Goal: Task Accomplishment & Management: Use online tool/utility

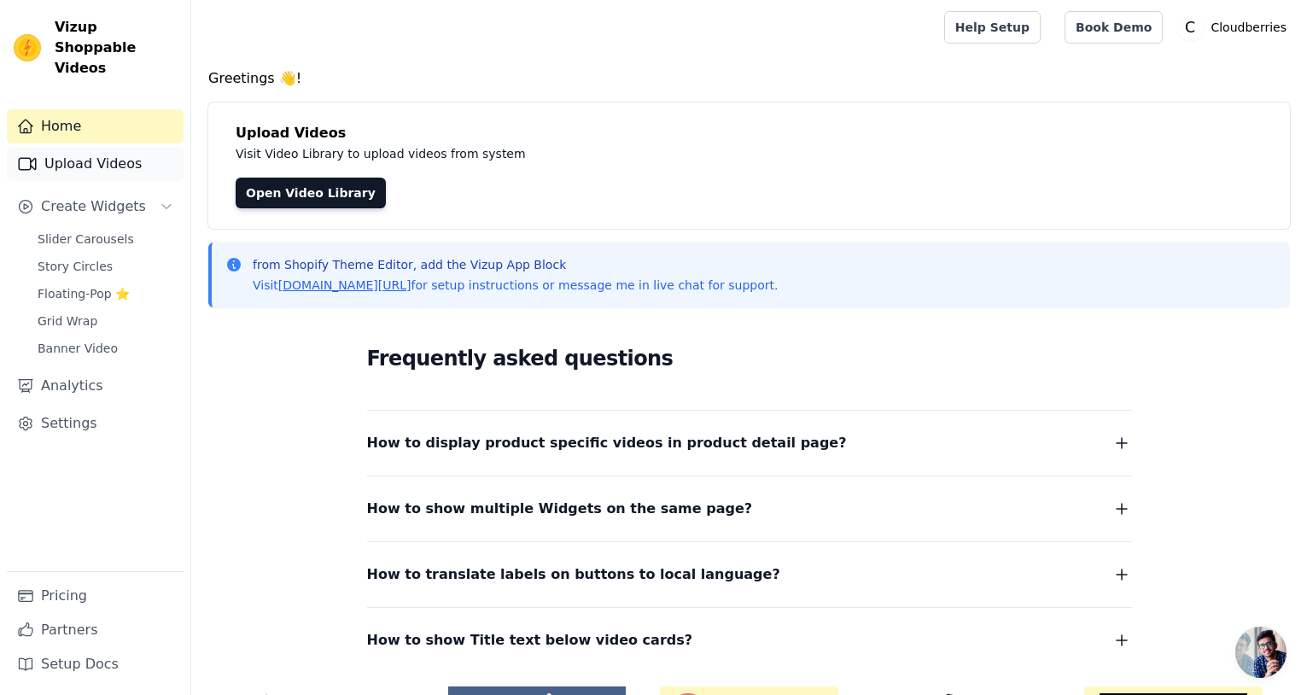
click at [79, 147] on link "Upload Videos" at bounding box center [95, 164] width 177 height 34
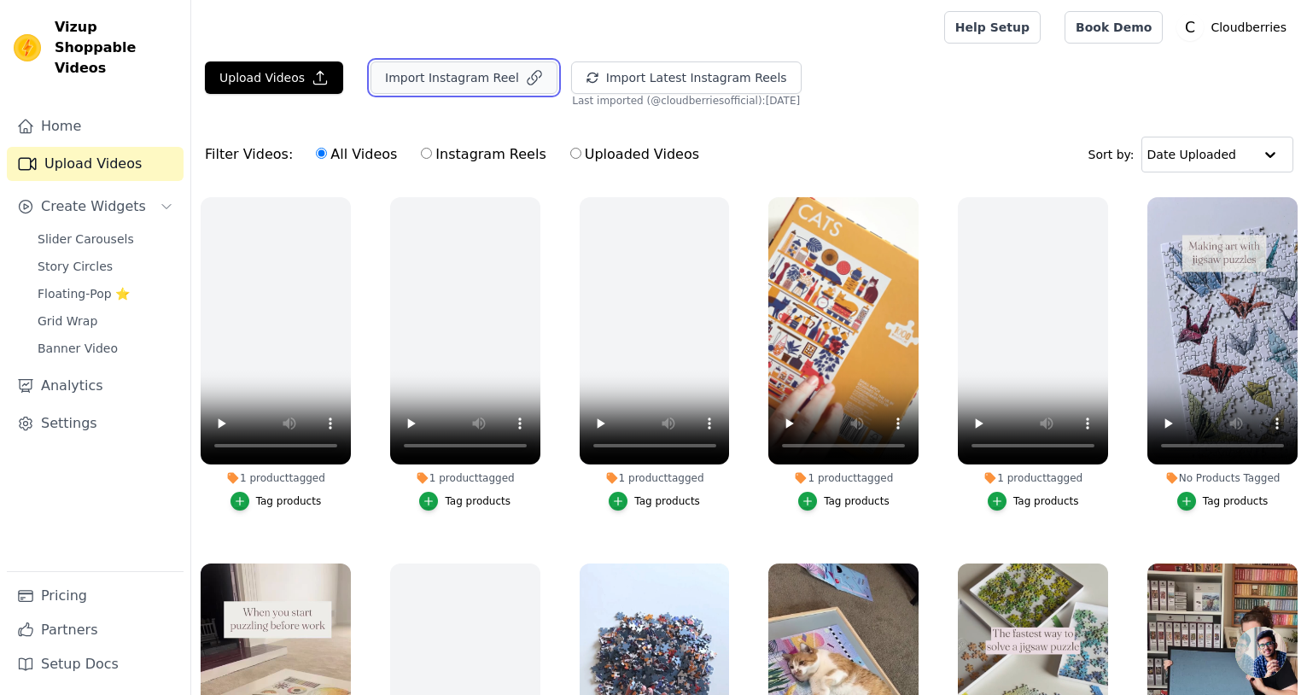
click at [481, 89] on button "Import Instagram Reel" at bounding box center [463, 77] width 187 height 32
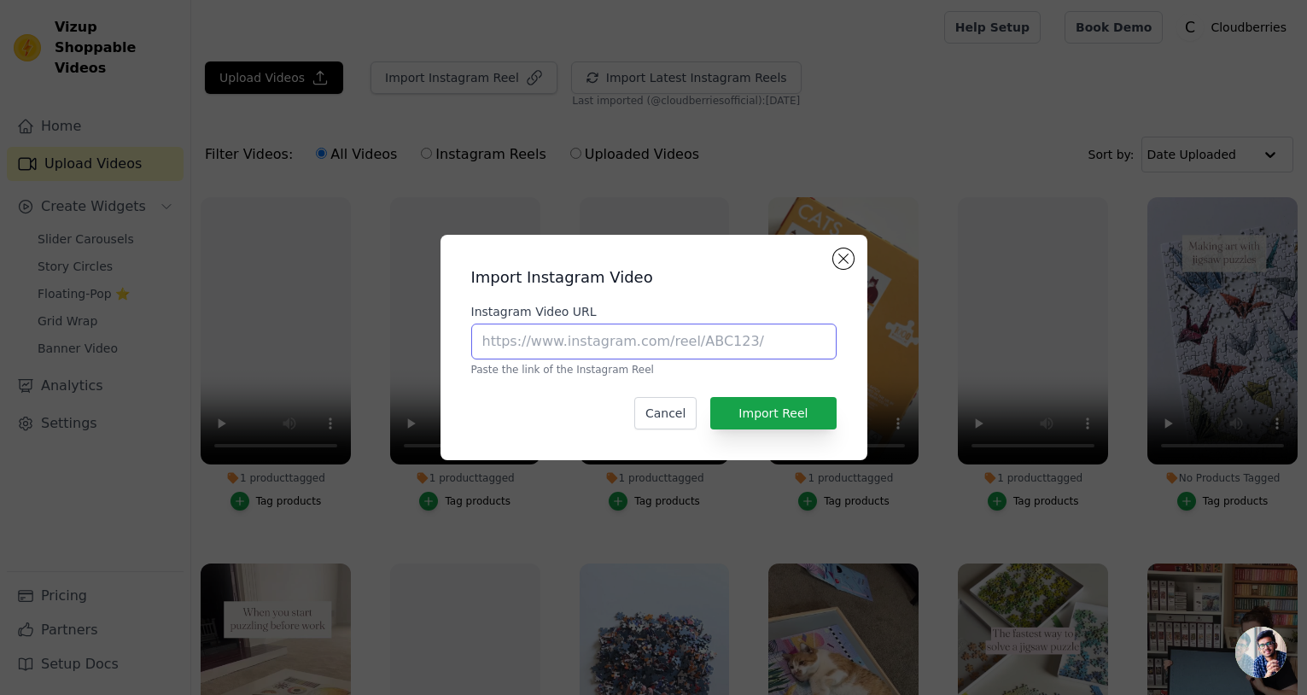
click at [609, 324] on input "Instagram Video URL" at bounding box center [653, 341] width 365 height 36
paste input "https://www.instagram.com/reel/DCC6ZlHo3v9/?utm_source=ig_web_copy_link&igsh=Mz…"
type input "https://www.instagram.com/reel/DCC6ZlHo3v9/?utm_source=ig_web_copy_link&igsh=Mz…"
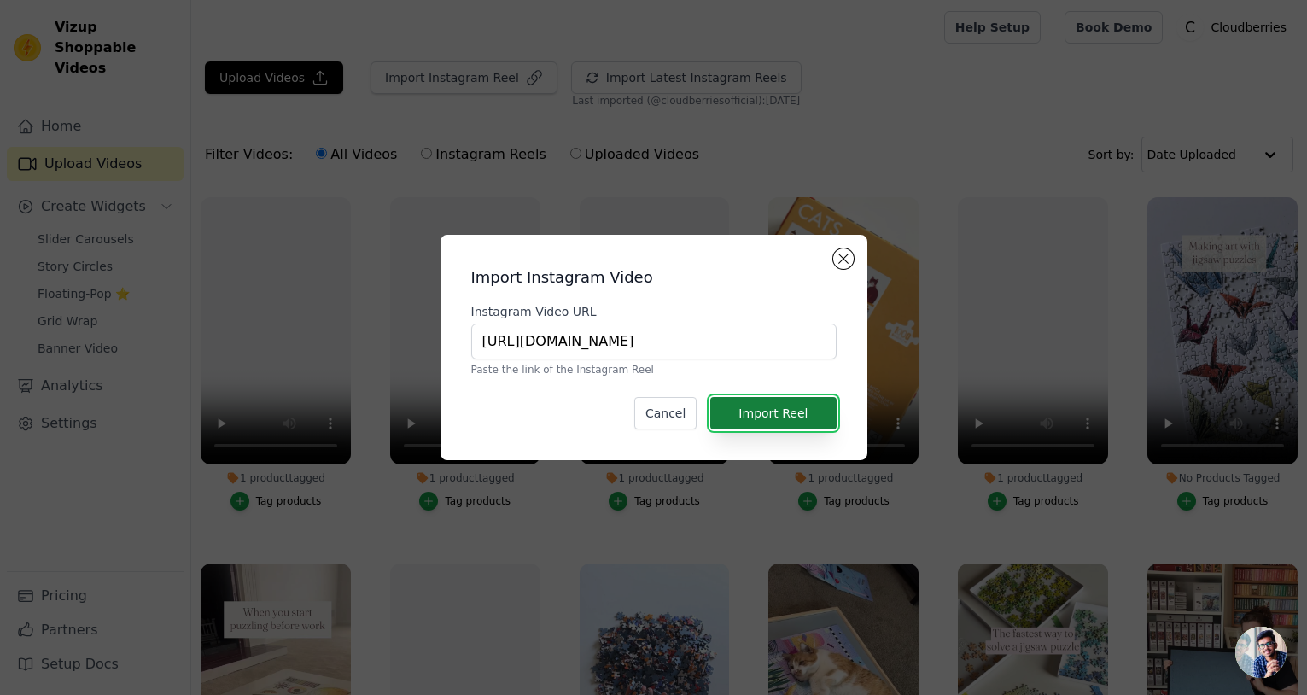
click at [782, 421] on button "Import Reel" at bounding box center [772, 413] width 125 height 32
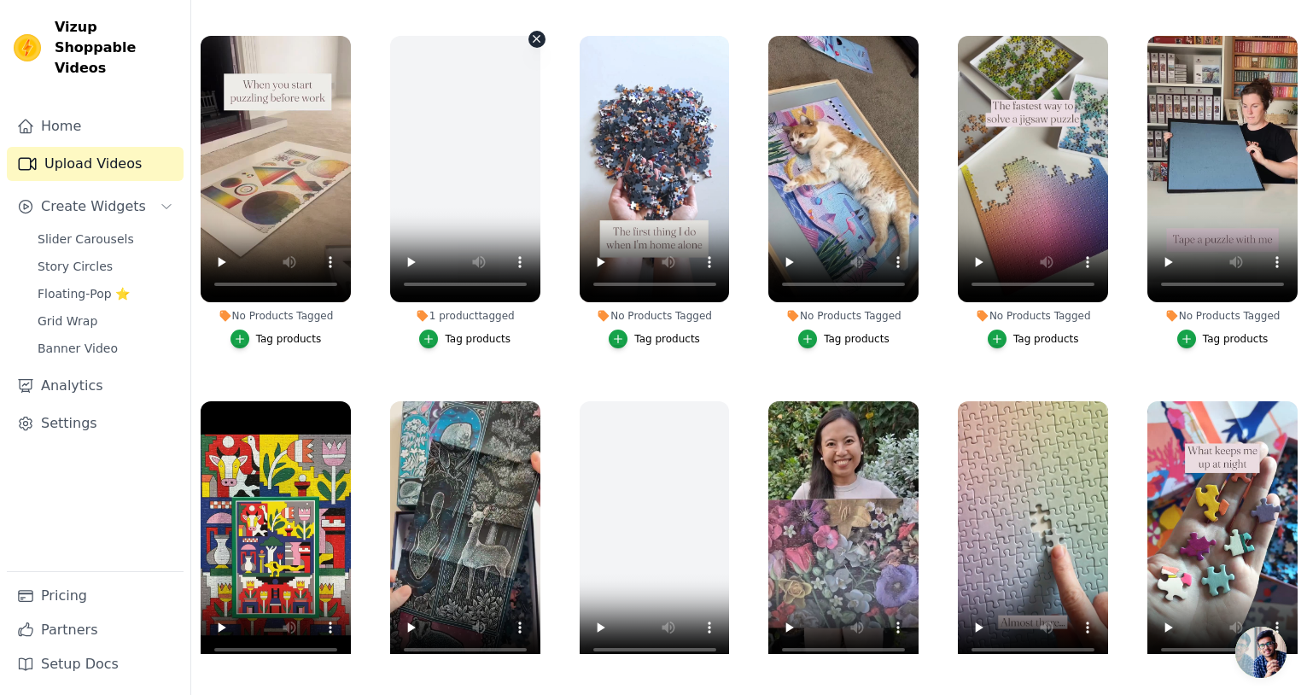
scroll to position [0, 0]
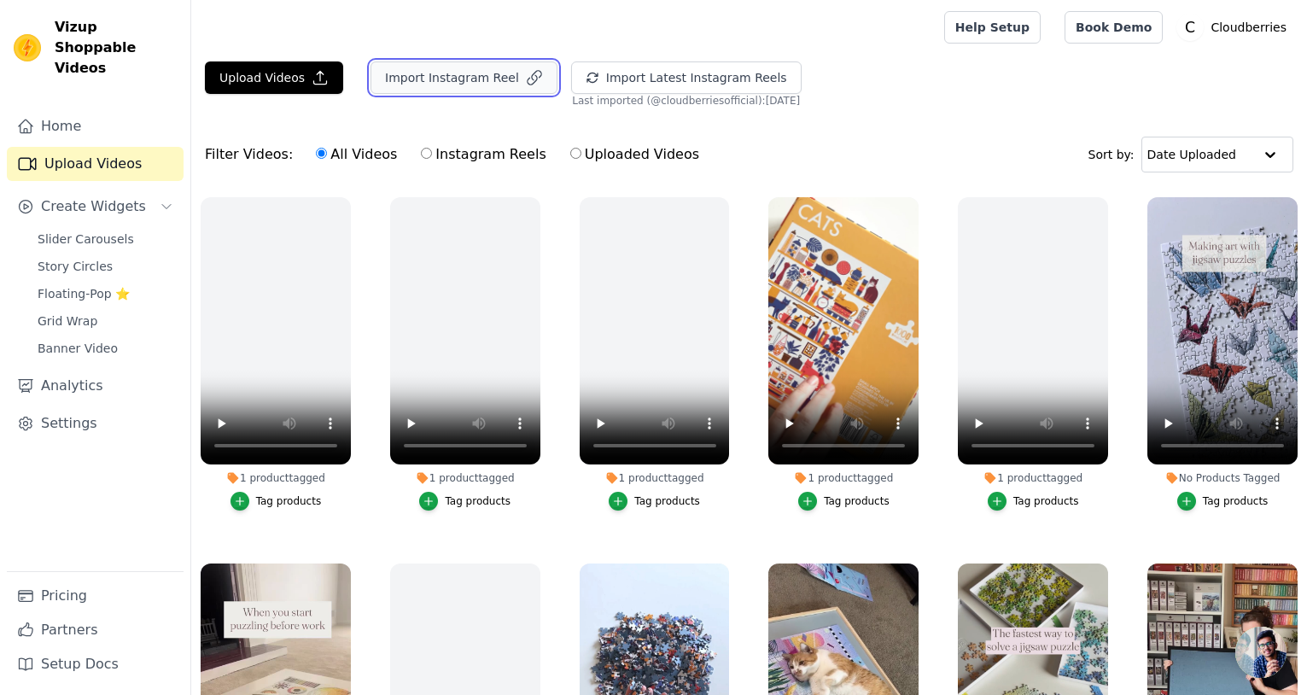
click at [489, 76] on button "Import Instagram Reel" at bounding box center [463, 77] width 187 height 32
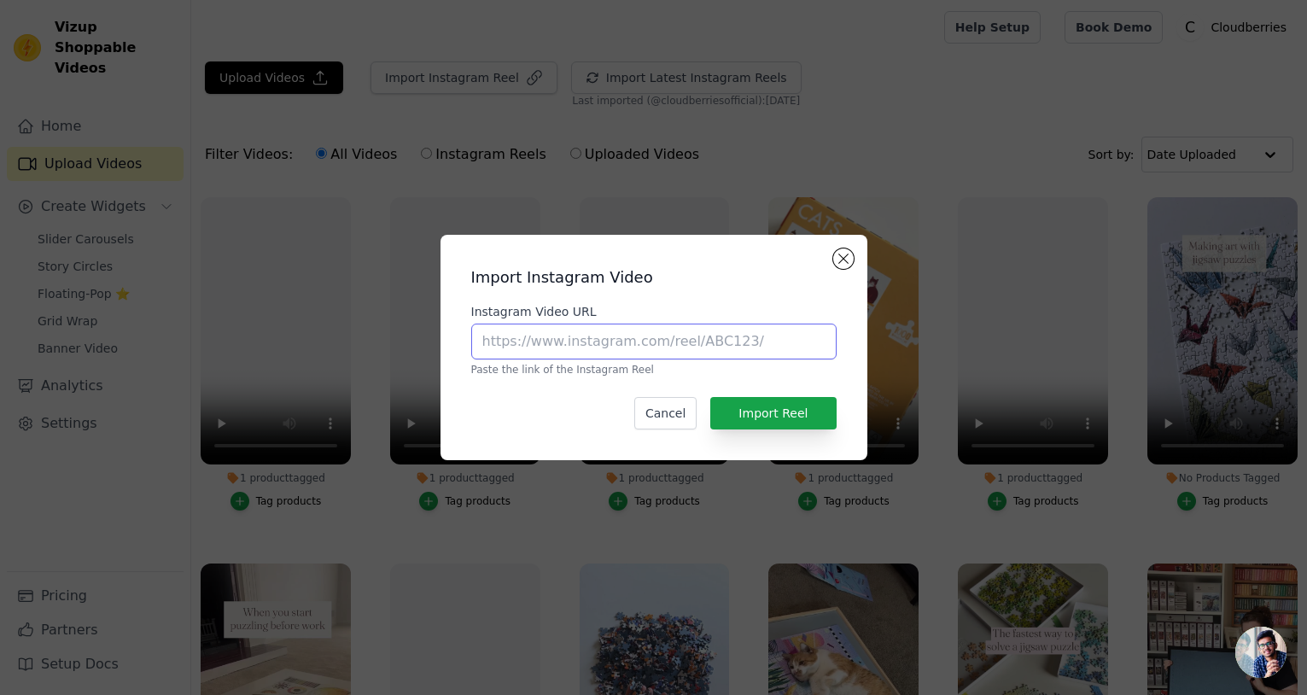
click at [662, 345] on input "Instagram Video URL" at bounding box center [653, 341] width 365 height 36
paste input "https://www.instagram.com/reel/DDEw7Y8TU3g/?utm_source=ig_web_copy_link&igsh=Mz…"
type input "https://www.instagram.com/reel/DDEw7Y8TU3g/?utm_source=ig_web_copy_link&igsh=Mz…"
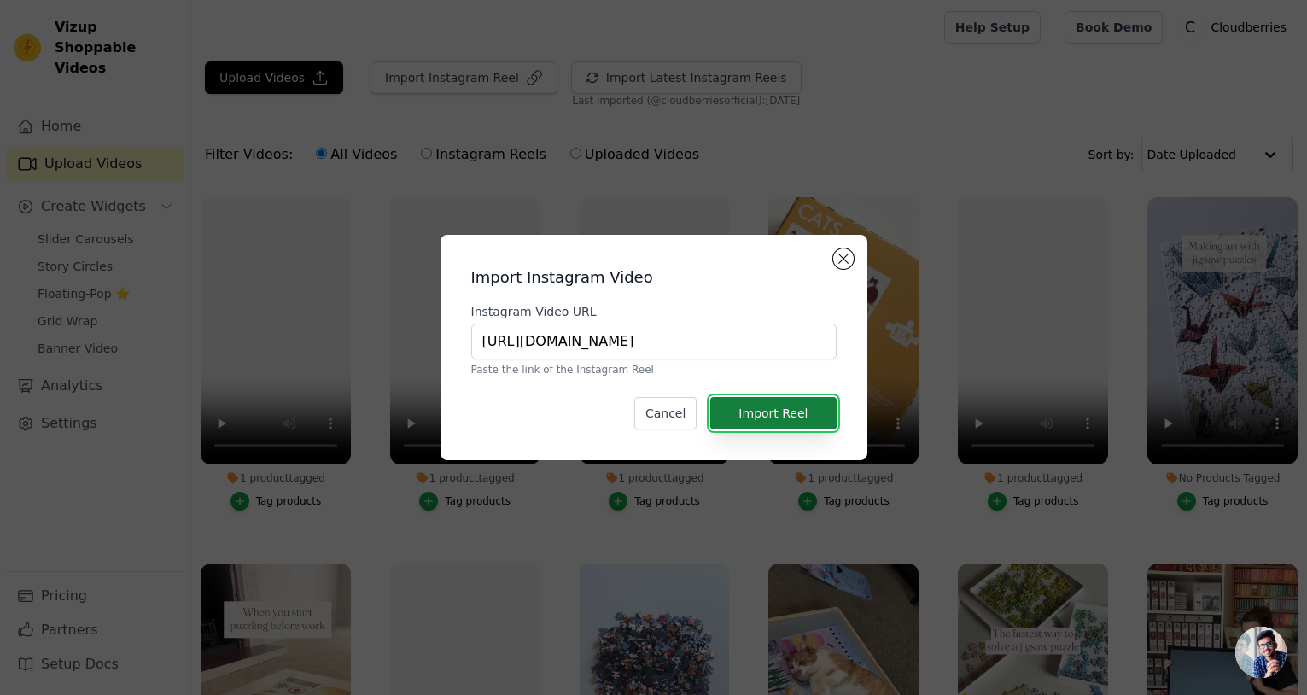
click at [760, 411] on button "Import Reel" at bounding box center [772, 413] width 125 height 32
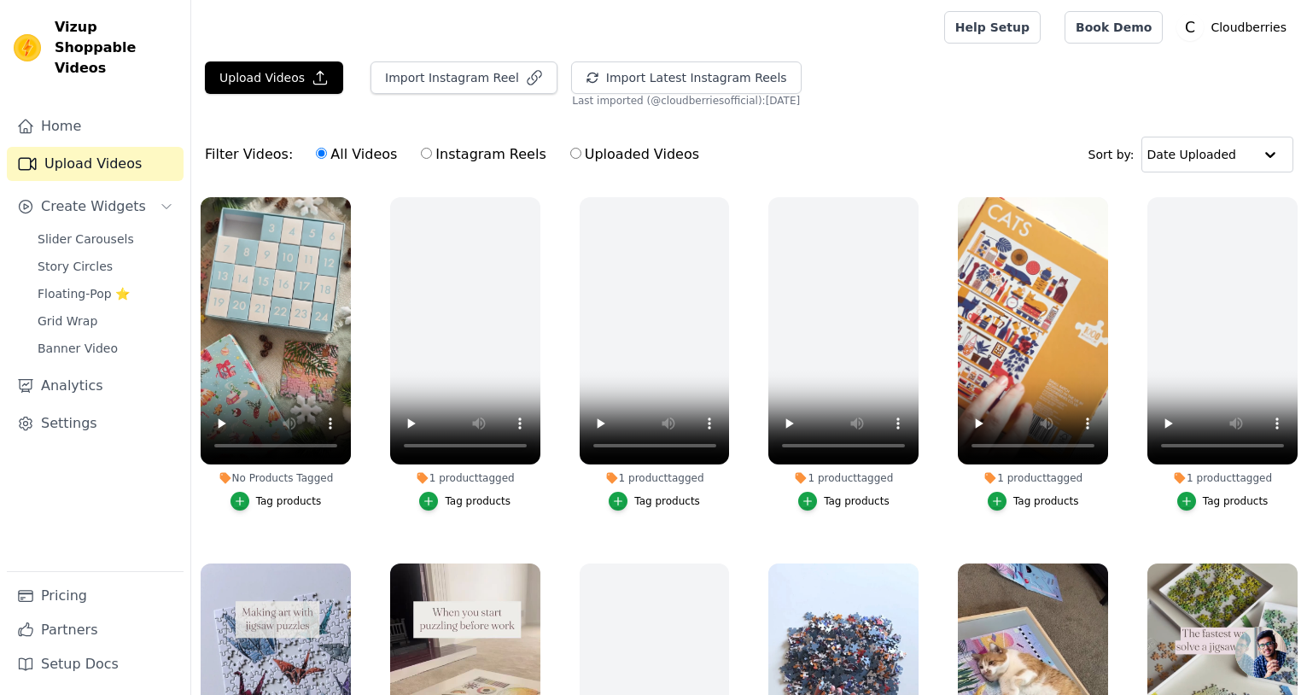
click at [277, 496] on div "Tag products" at bounding box center [289, 501] width 66 height 14
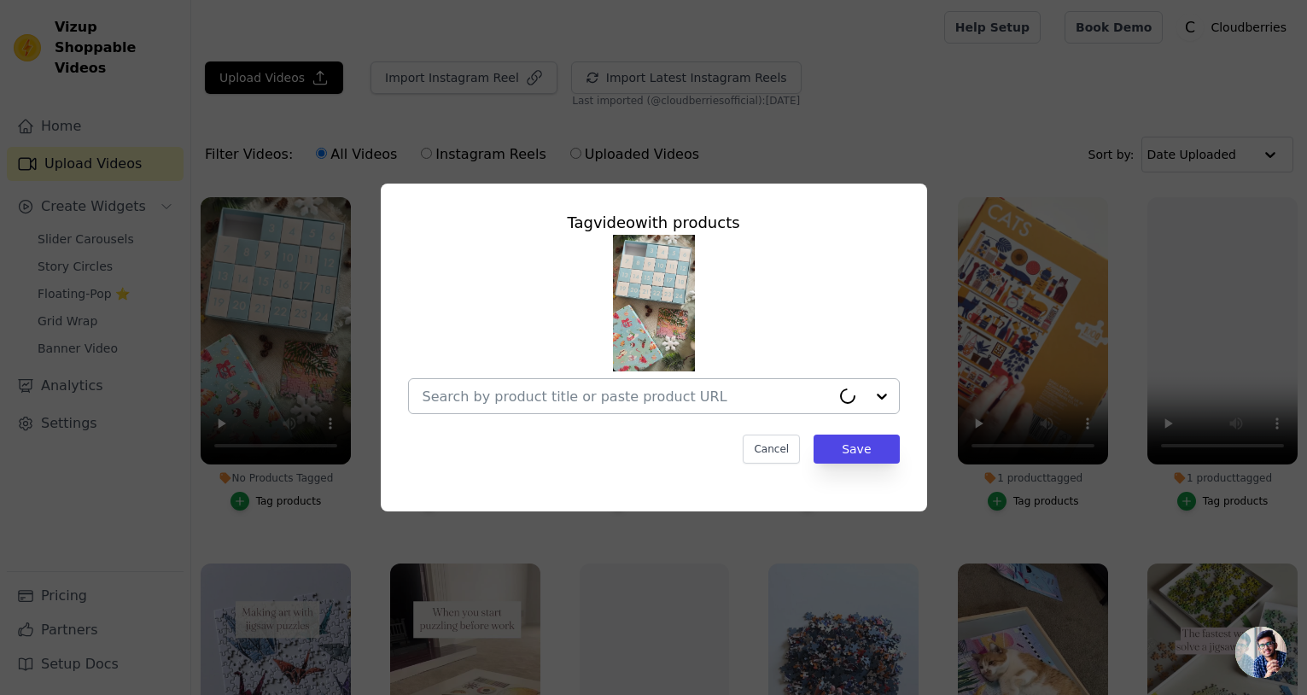
click at [615, 388] on input "No Products Tagged Tag video with products Cancel Save Tag products" at bounding box center [626, 396] width 408 height 16
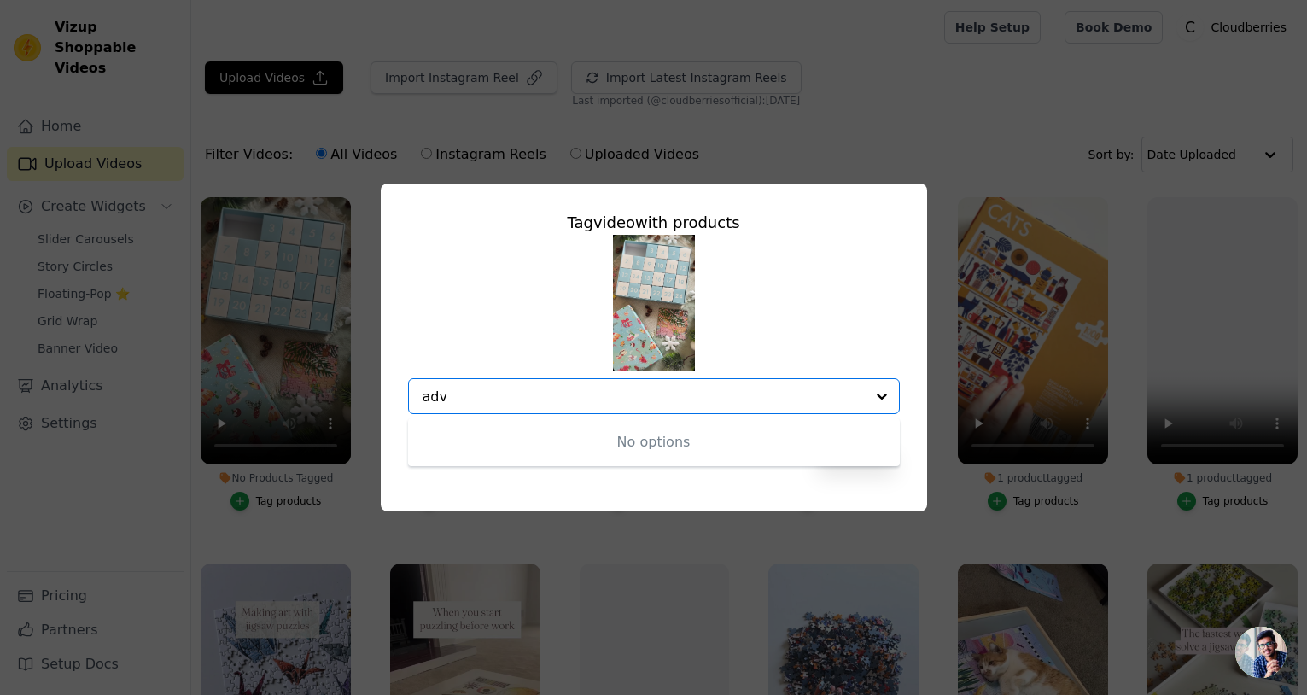
type input "adv"
click at [852, 139] on div "Tag video with products No options Option undefined, selected. Cancel Save" at bounding box center [653, 347] width 1307 height 695
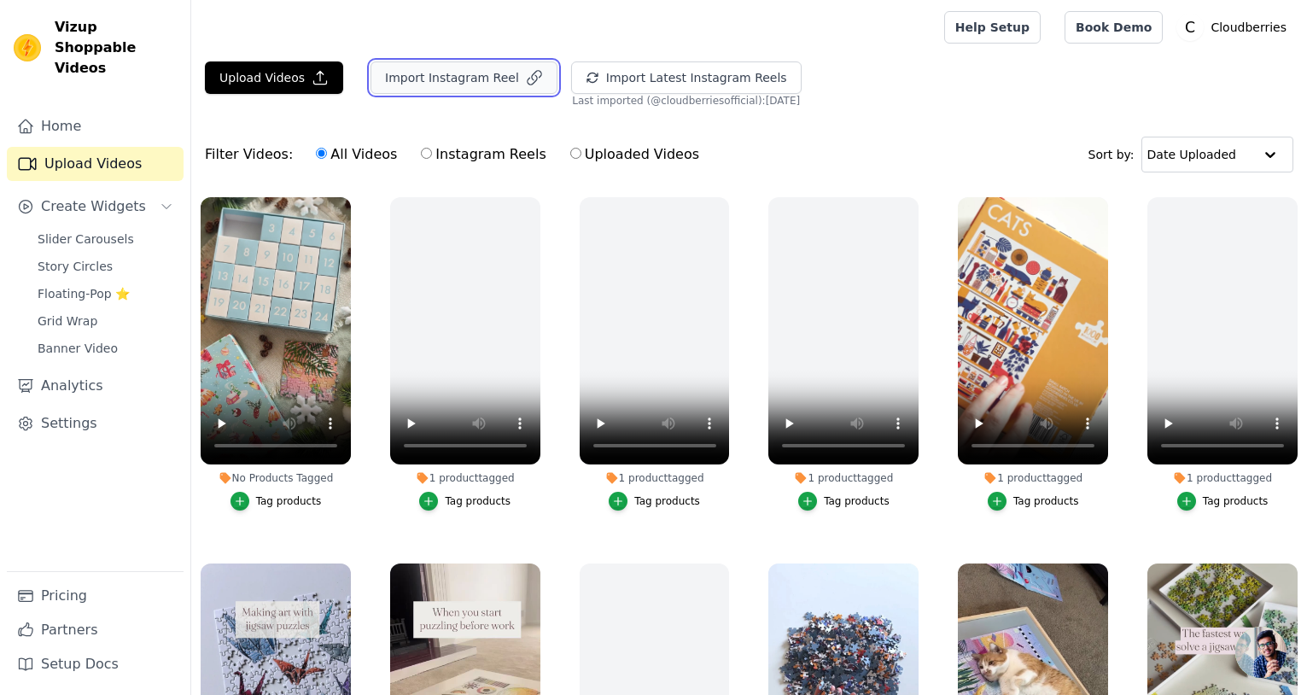
click at [481, 80] on button "Import Instagram Reel" at bounding box center [463, 77] width 187 height 32
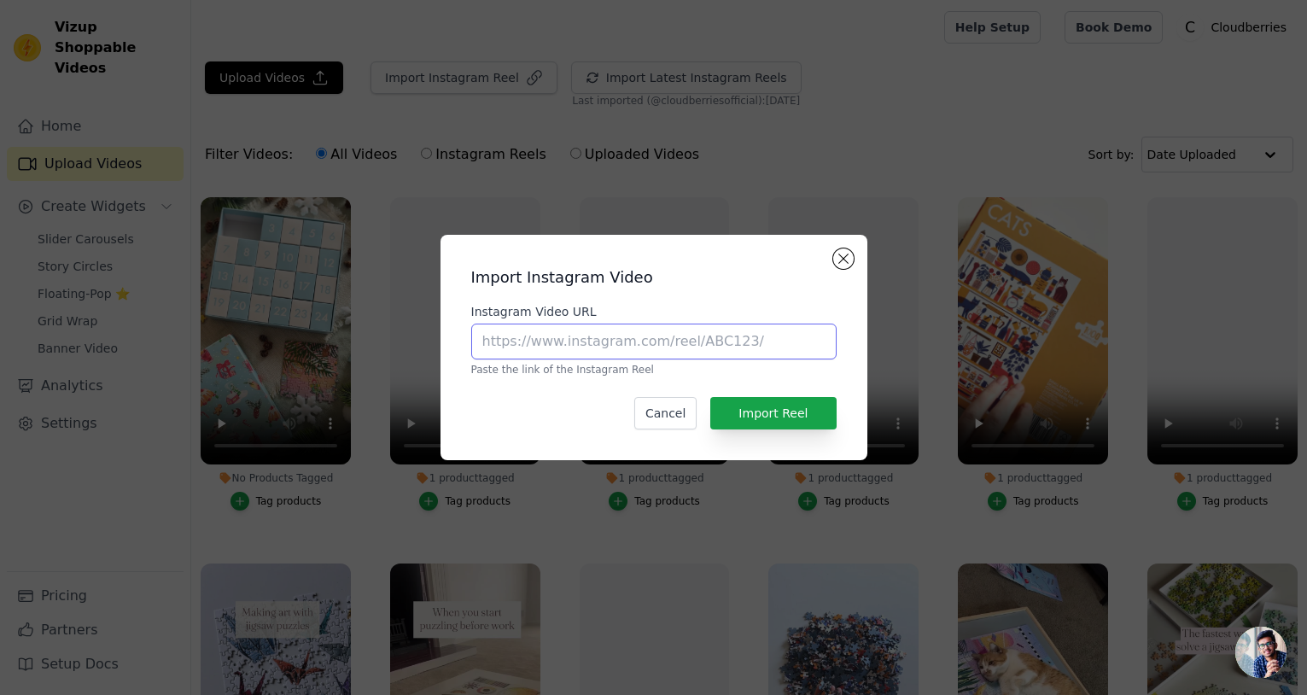
click at [632, 329] on input "Instagram Video URL" at bounding box center [653, 341] width 365 height 36
paste input "https://www.instagram.com/reel/DCW7GetPOyx/?igsh=NXRhc2cyMHBxOXhr"
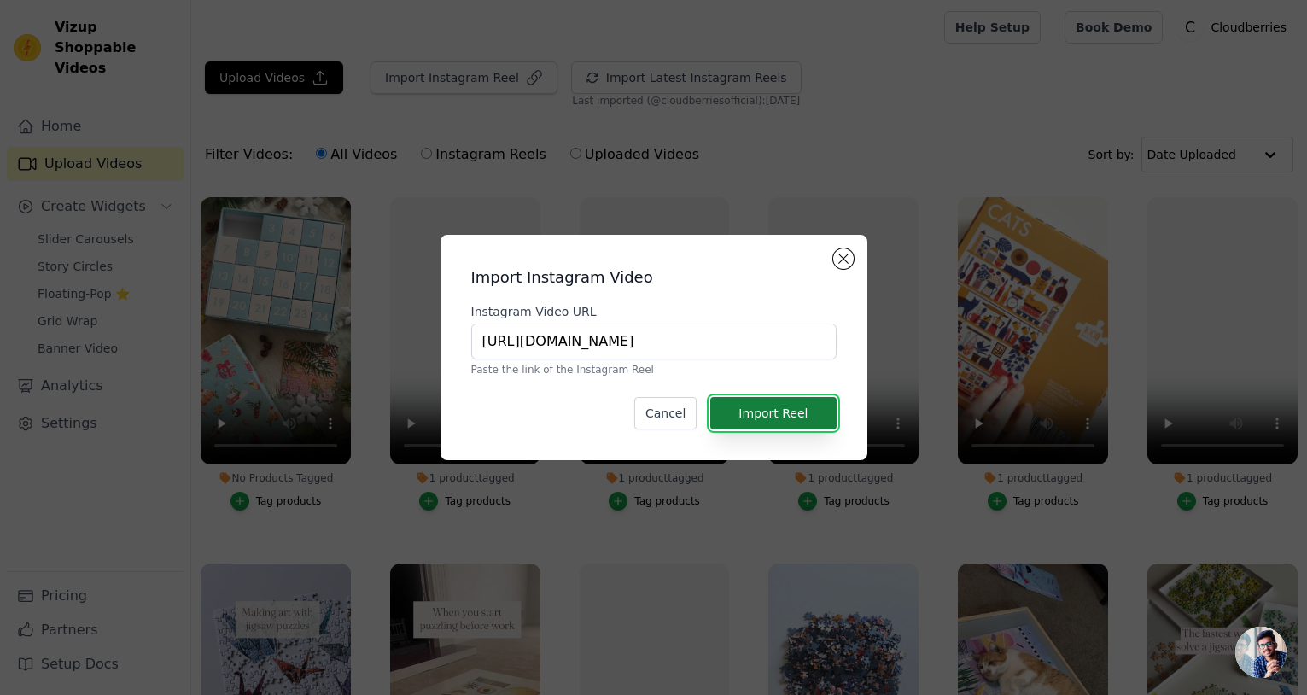
click at [760, 410] on button "Import Reel" at bounding box center [772, 413] width 125 height 32
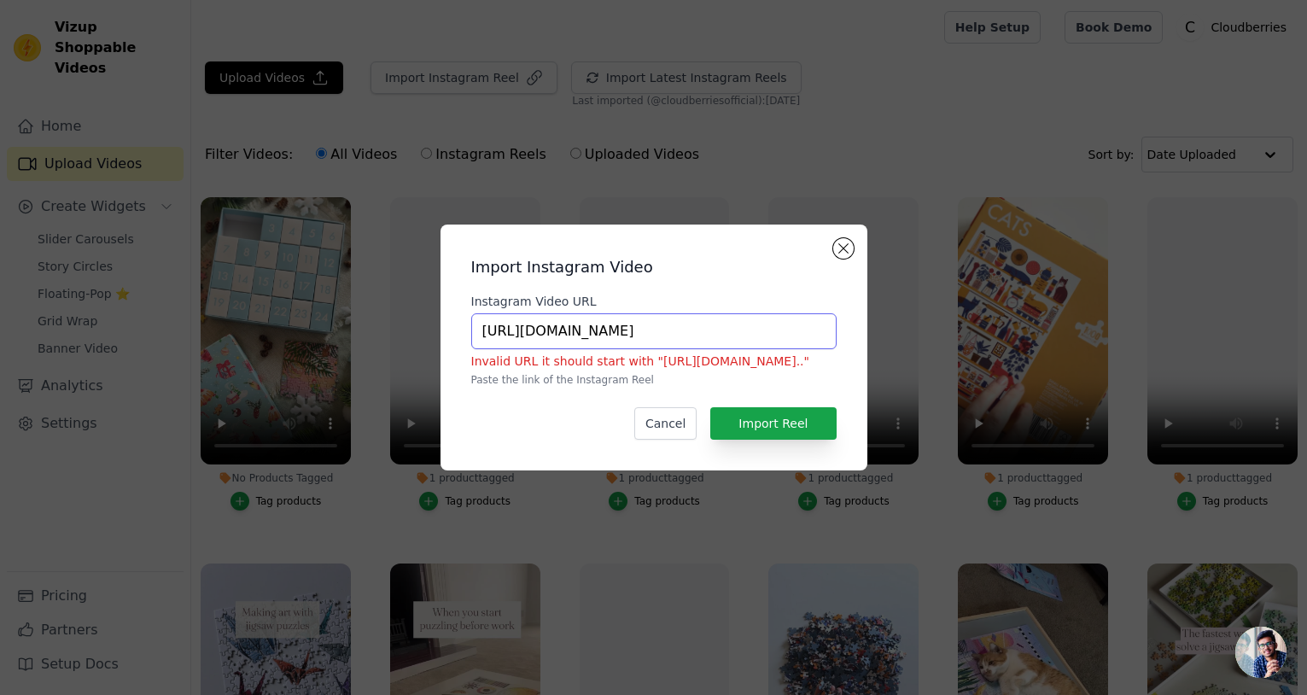
drag, startPoint x: 498, startPoint y: 325, endPoint x: 449, endPoint y: 324, distance: 49.5
click at [449, 324] on div "Import Instagram Video Instagram Video URL https://www.instagram.com/reel/DCW7G…" at bounding box center [653, 347] width 427 height 246
type input "https://www.instagram.com/reel/DCW7GetPOyx/?igsh=NXRhc2cyMHBxOXhr"
click at [449, 324] on div "Import Instagram Video Instagram Video URL https://www.instagram.com/reel/DCW7G…" at bounding box center [653, 347] width 427 height 246
click at [772, 440] on div "Import Instagram Video Instagram Video URL https://www.instagram.com/reel/DCW7G…" at bounding box center [653, 347] width 399 height 218
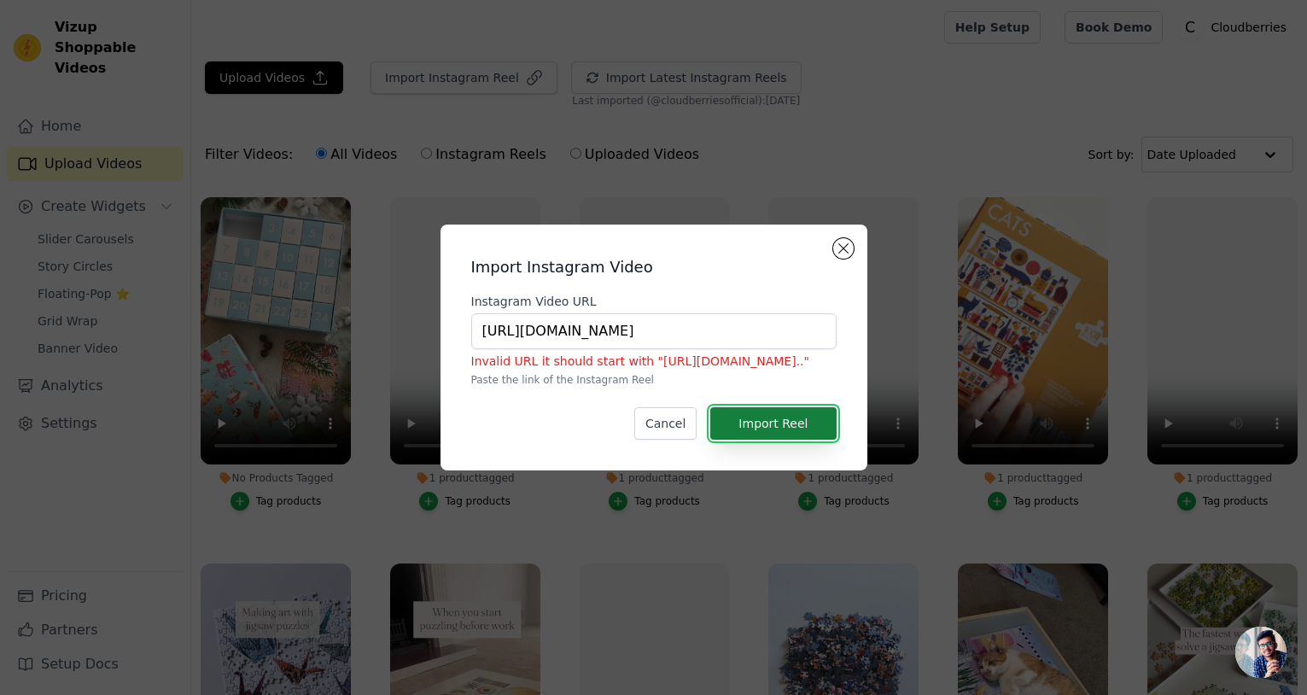
click at [766, 428] on button "Import Reel" at bounding box center [772, 423] width 125 height 32
